Goal: Task Accomplishment & Management: Use online tool/utility

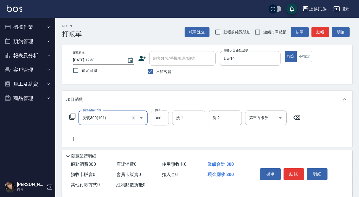
type input "洗髮300(101)"
click at [187, 116] on input "洗-1" at bounding box center [189, 118] width 28 height 10
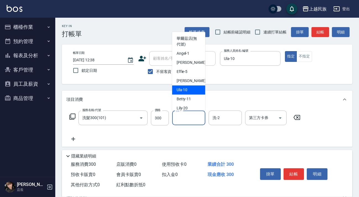
click at [193, 90] on div "Ula -10" at bounding box center [188, 89] width 33 height 9
type input "Ula-10"
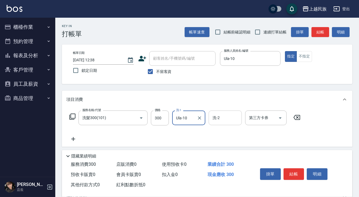
click at [232, 113] on input "洗-2" at bounding box center [225, 118] width 28 height 10
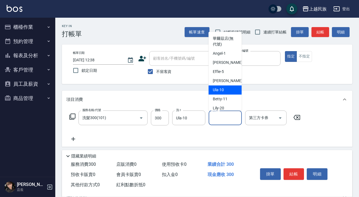
click at [232, 89] on div "Ula -10" at bounding box center [225, 89] width 33 height 9
type input "Ula-10"
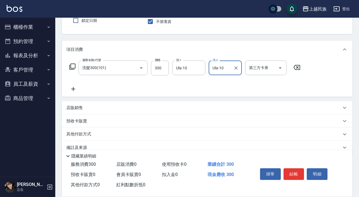
scroll to position [59, 0]
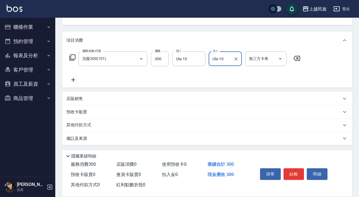
click at [83, 126] on p "其他付款方式" at bounding box center [80, 125] width 28 height 6
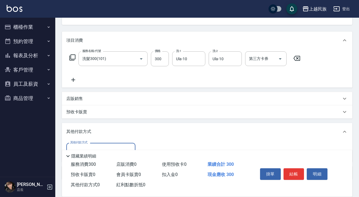
scroll to position [94, 0]
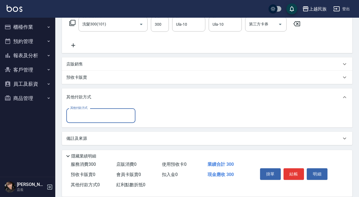
click at [119, 118] on input "其他付款方式" at bounding box center [101, 116] width 64 height 10
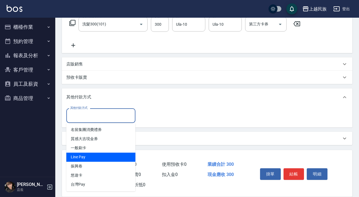
click at [115, 153] on span "Line Pay" at bounding box center [100, 157] width 69 height 9
type input "Line Pay"
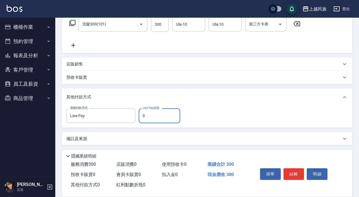
click at [158, 118] on input "0" at bounding box center [159, 115] width 41 height 15
type input "300"
